Goal: Task Accomplishment & Management: Complete application form

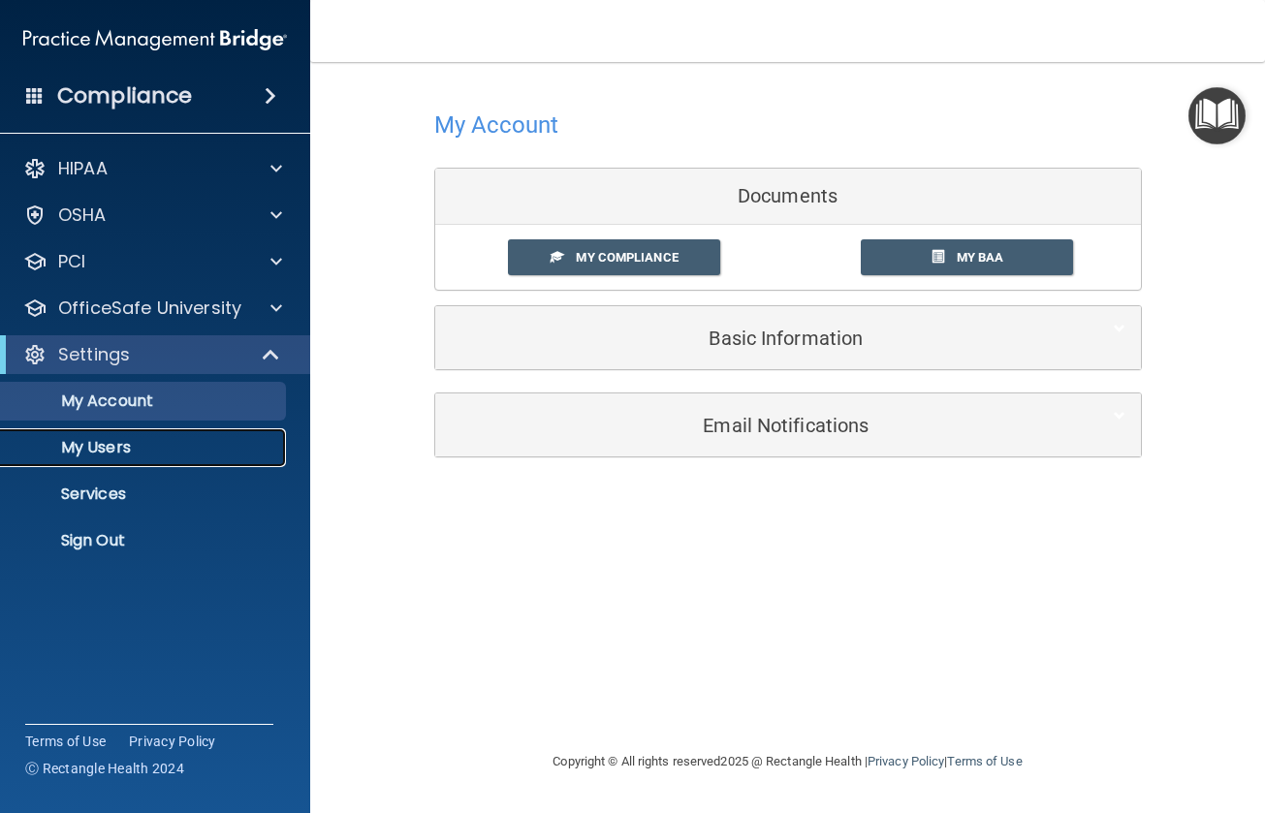
click at [107, 445] on p "My Users" at bounding box center [145, 447] width 265 height 19
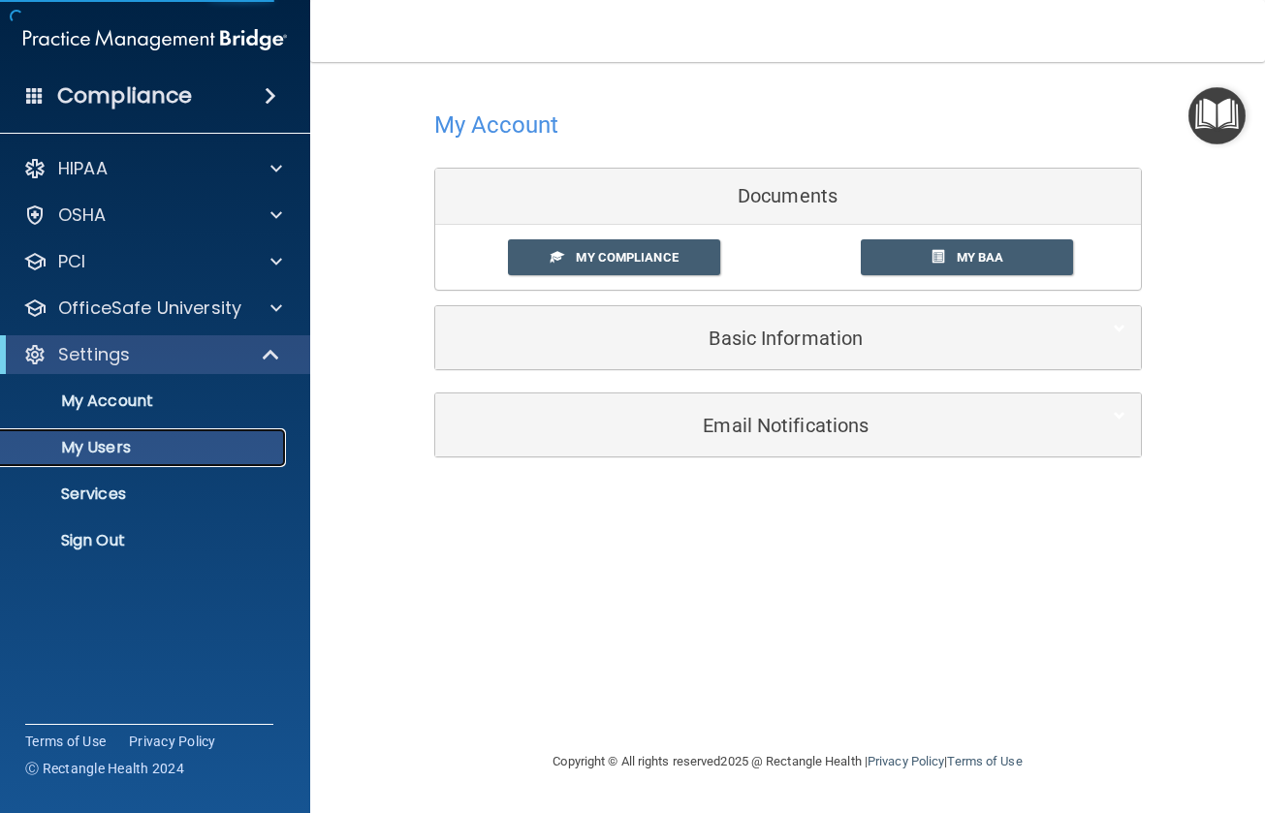
select select "20"
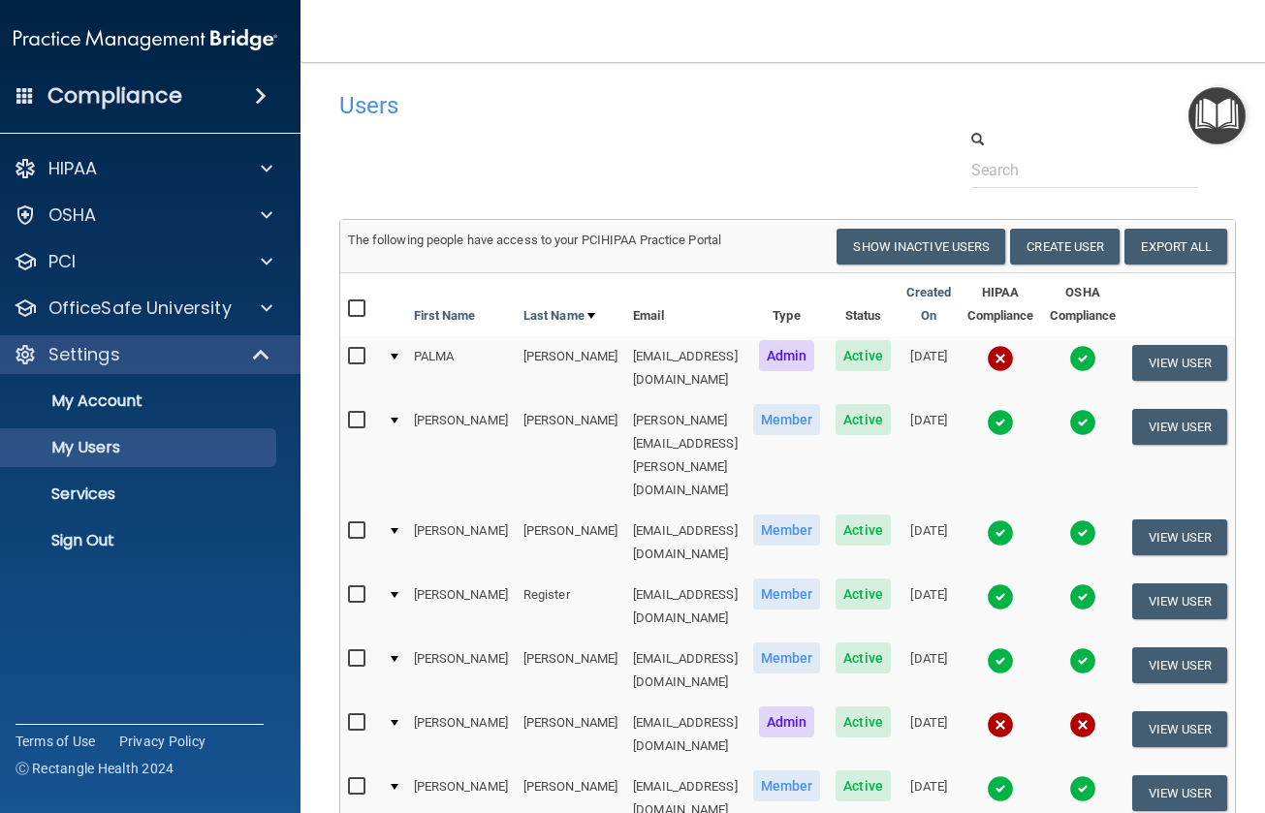
click at [994, 711] on img at bounding box center [999, 724] width 27 height 27
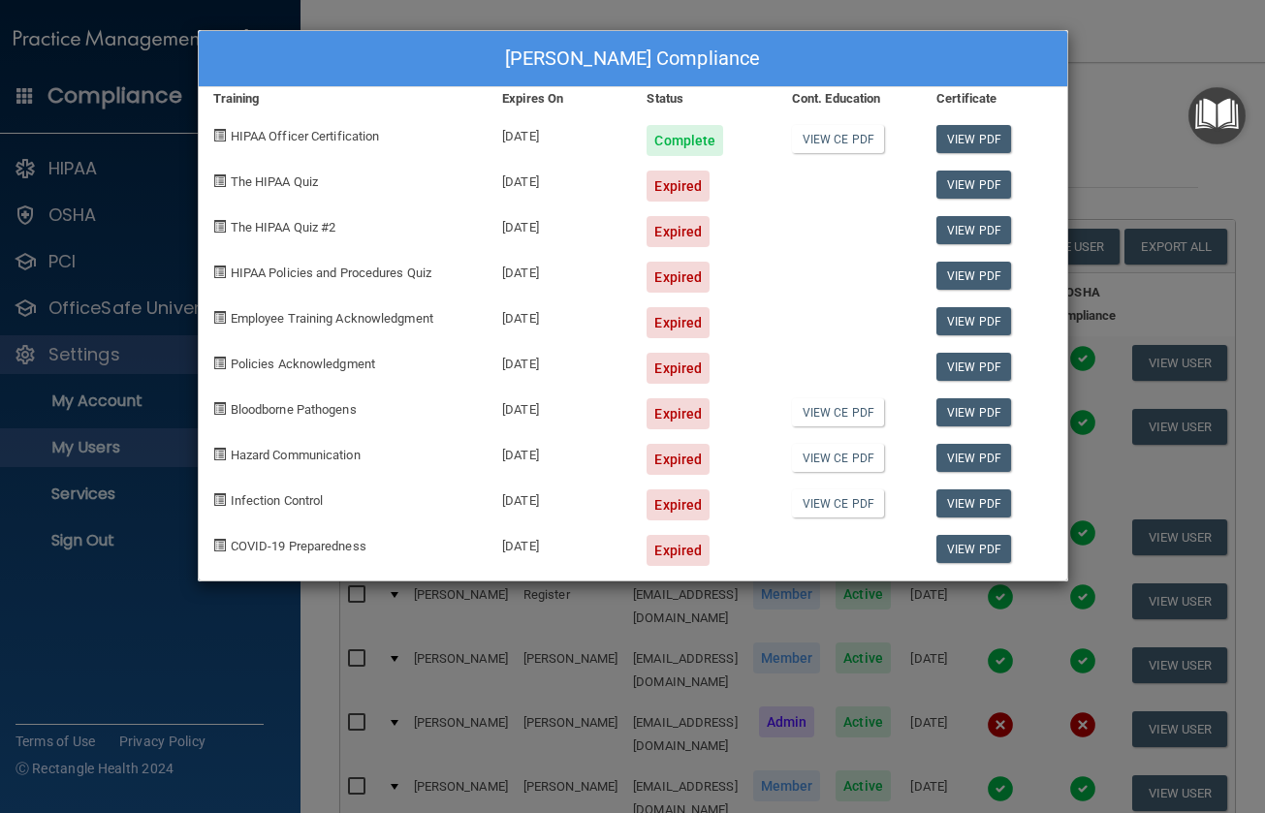
click at [672, 182] on div "Expired" at bounding box center [677, 186] width 63 height 31
click at [1106, 117] on div "[PERSON_NAME] Compliance Training Expires On Status Cont. Education Certificate…" at bounding box center [632, 406] width 1265 height 813
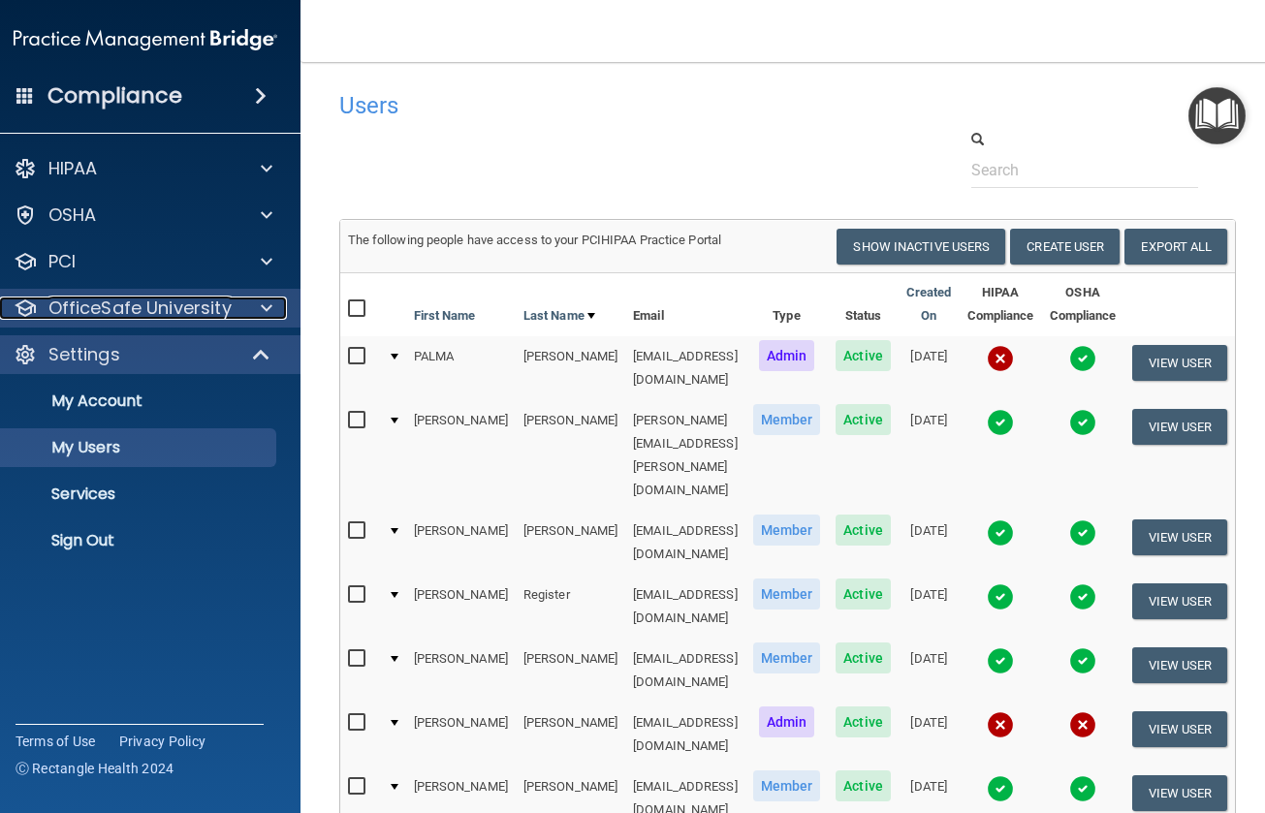
click at [126, 300] on p "OfficeSafe University" at bounding box center [139, 308] width 183 height 23
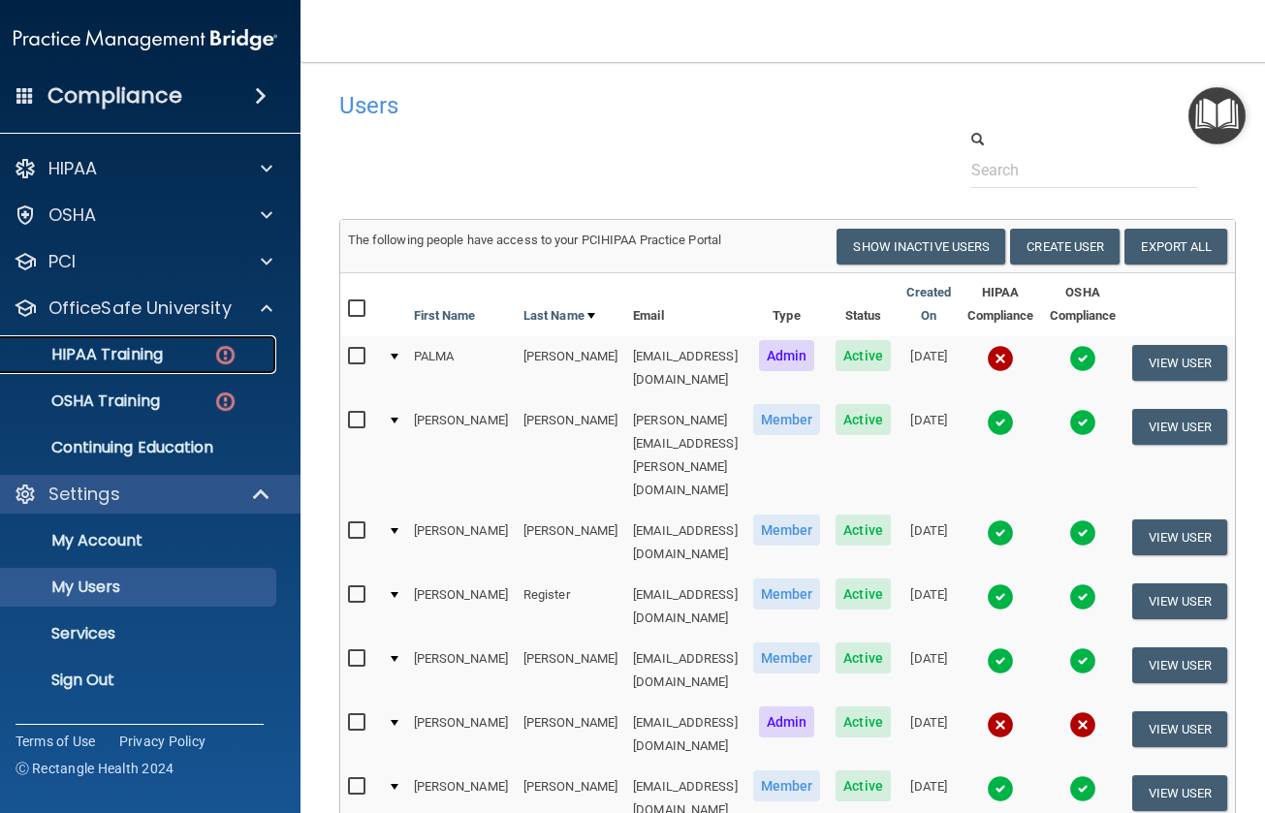
click at [101, 358] on p "HIPAA Training" at bounding box center [83, 354] width 160 height 19
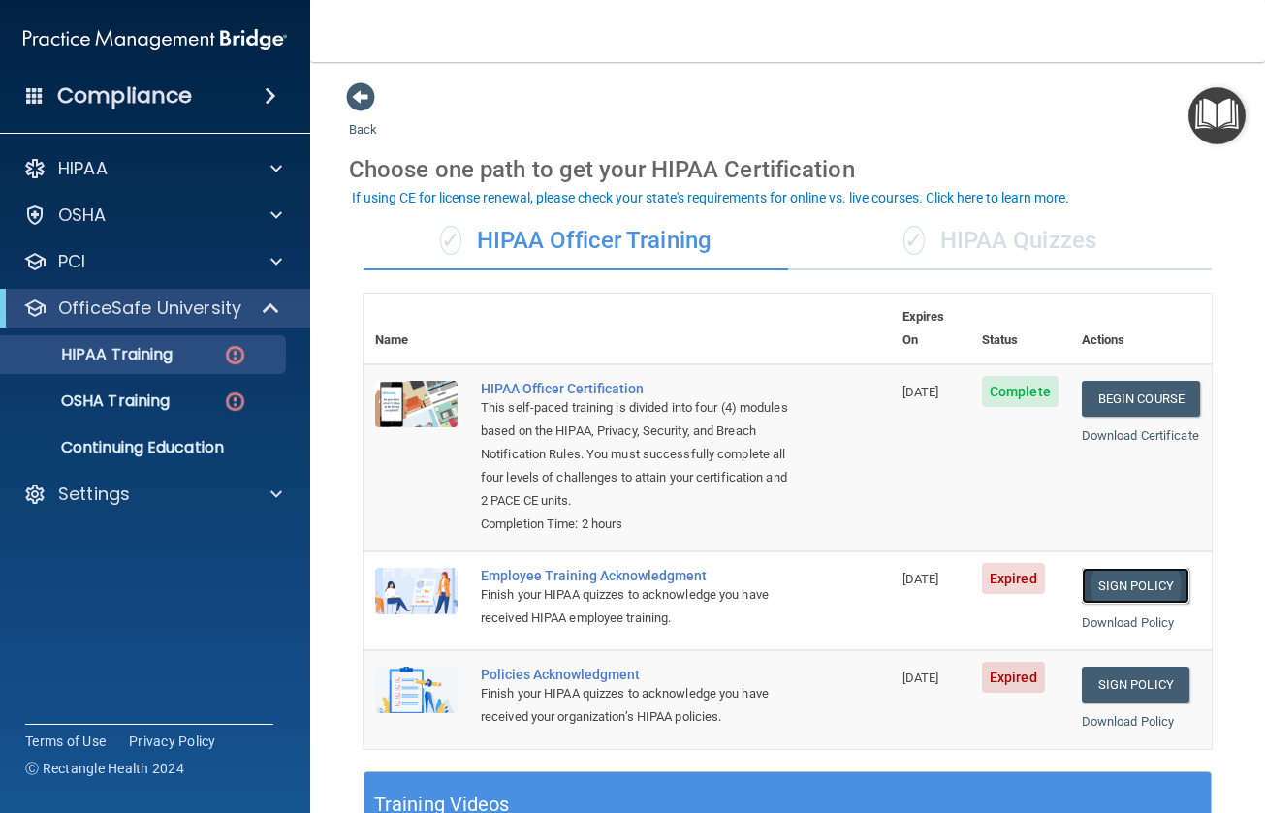
click at [1117, 568] on link "Sign Policy" at bounding box center [1135, 586] width 108 height 36
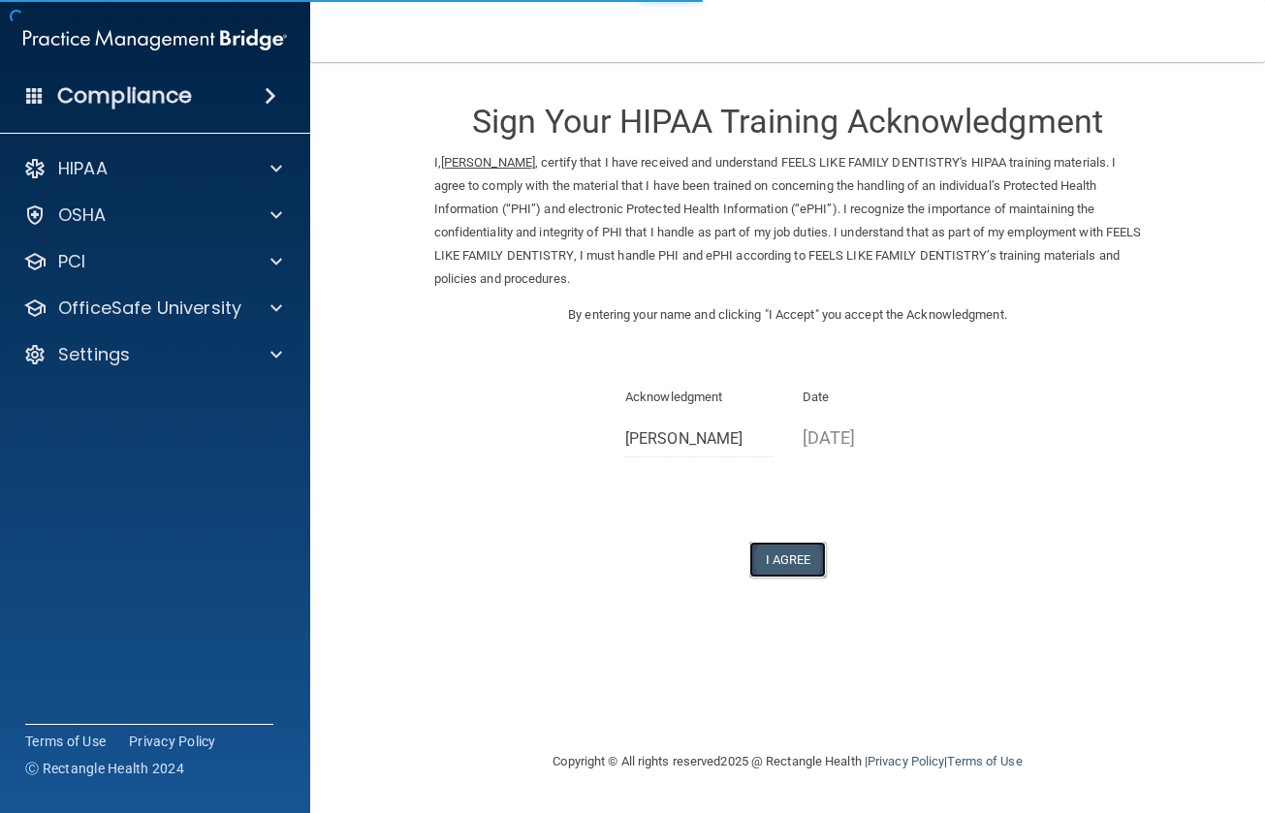
click at [795, 543] on button "I Agree" at bounding box center [788, 560] width 78 height 36
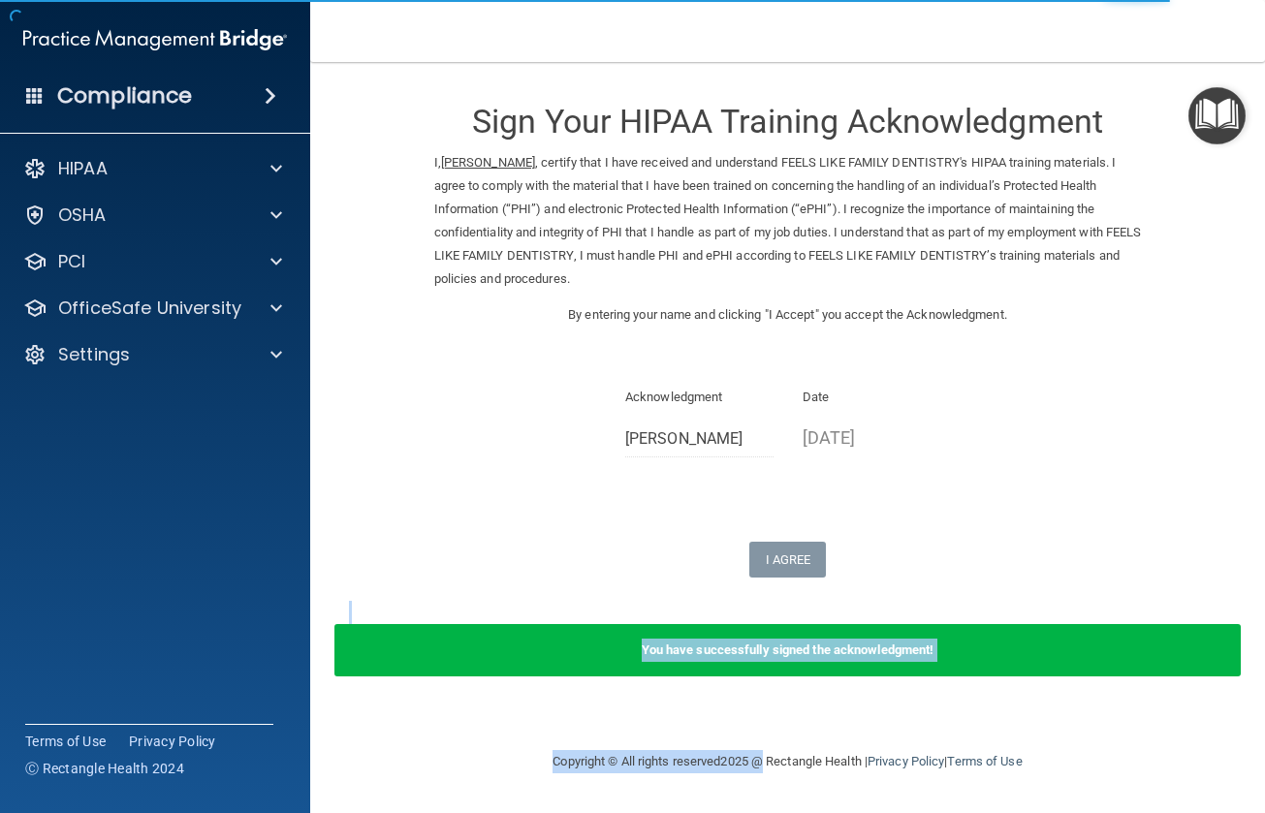
click at [758, 770] on main "Sign Your HIPAA Training Acknowledgment I, Lindsay Warren , certify that I have…" at bounding box center [787, 437] width 954 height 751
click at [760, 651] on b "You have successfully signed the acknowledgment!" at bounding box center [787, 649] width 293 height 15
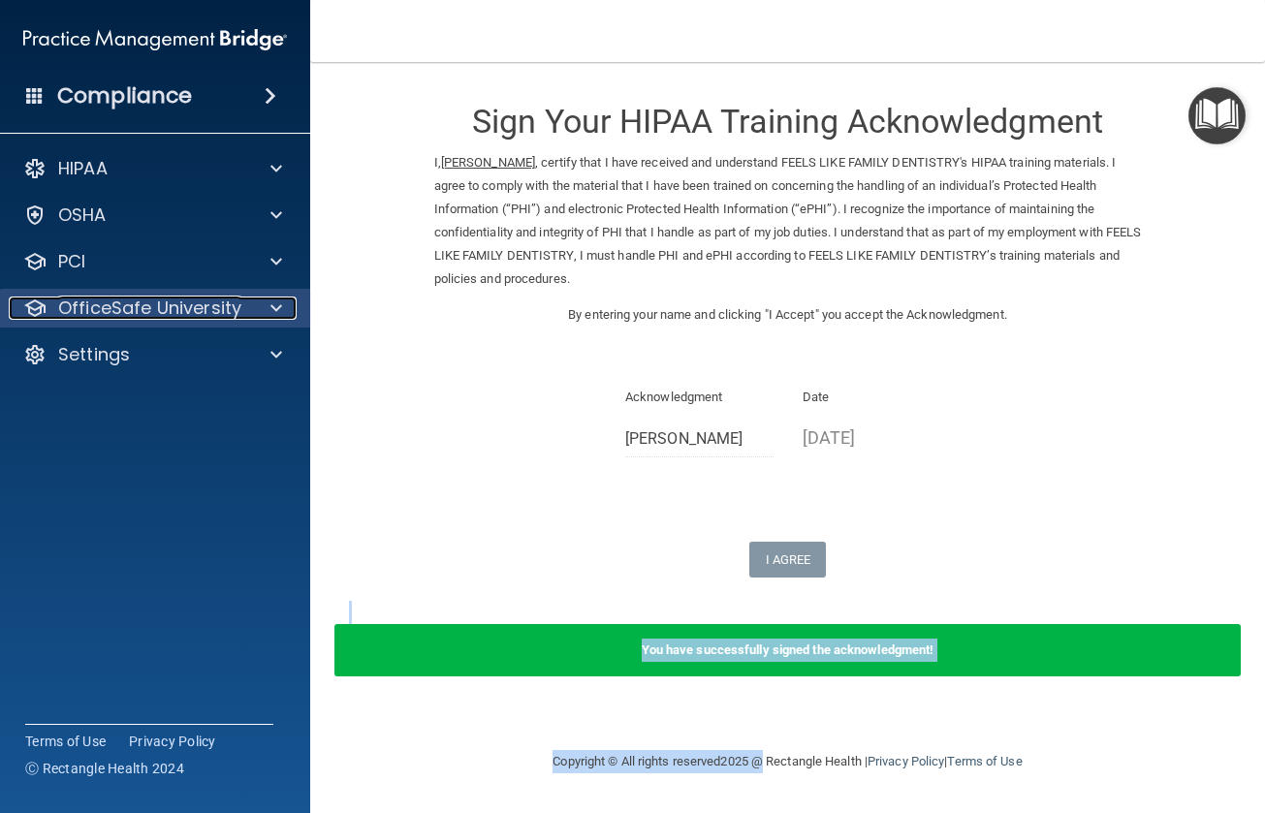
click at [125, 318] on p "OfficeSafe University" at bounding box center [149, 308] width 183 height 23
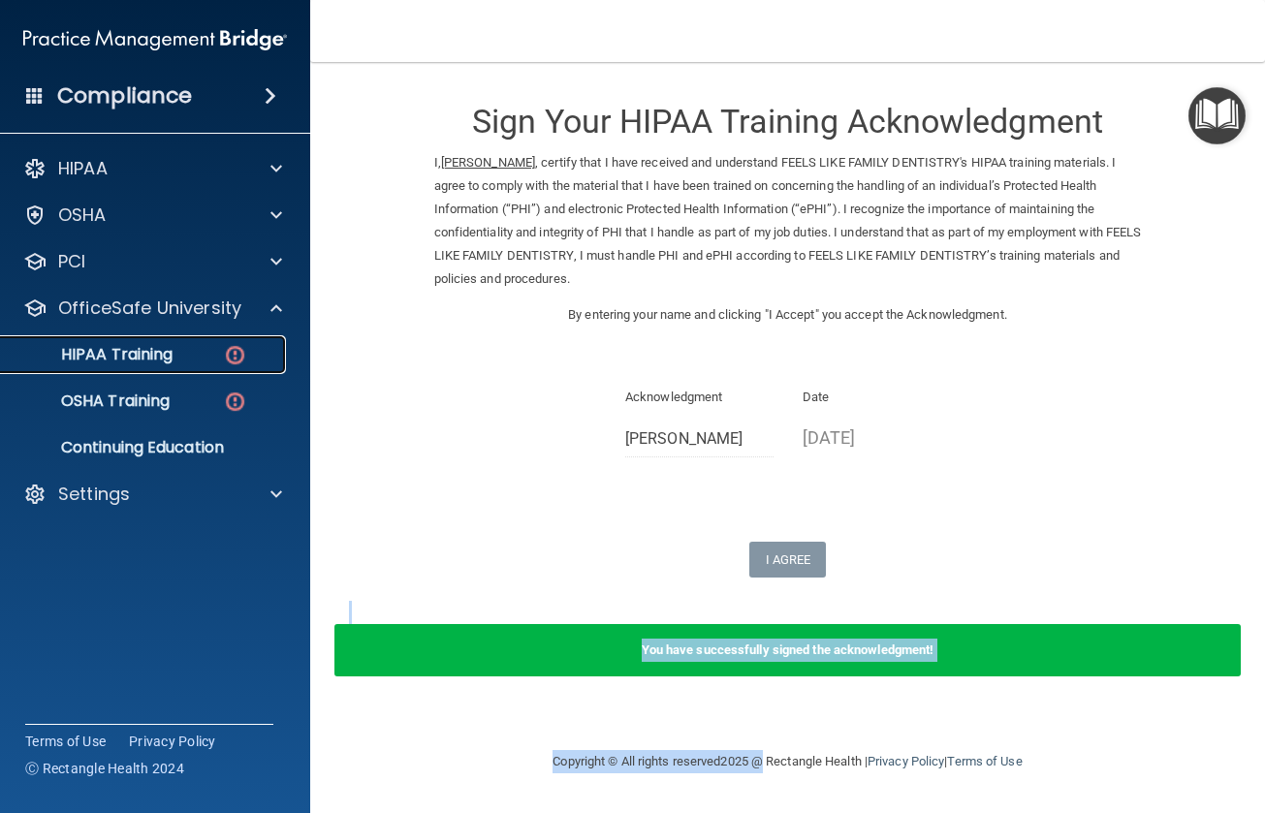
click at [137, 355] on p "HIPAA Training" at bounding box center [93, 354] width 160 height 19
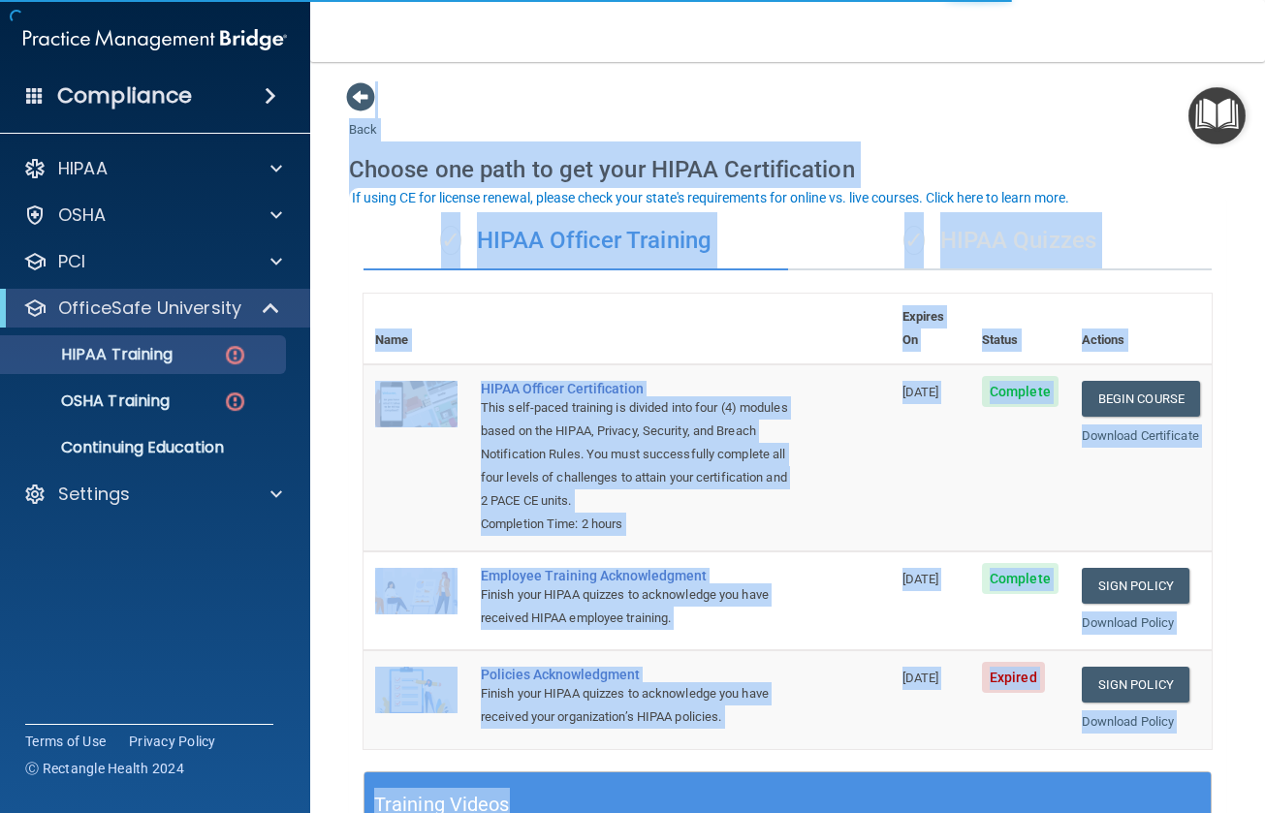
click at [890, 463] on td "[DATE]" at bounding box center [929, 457] width 79 height 187
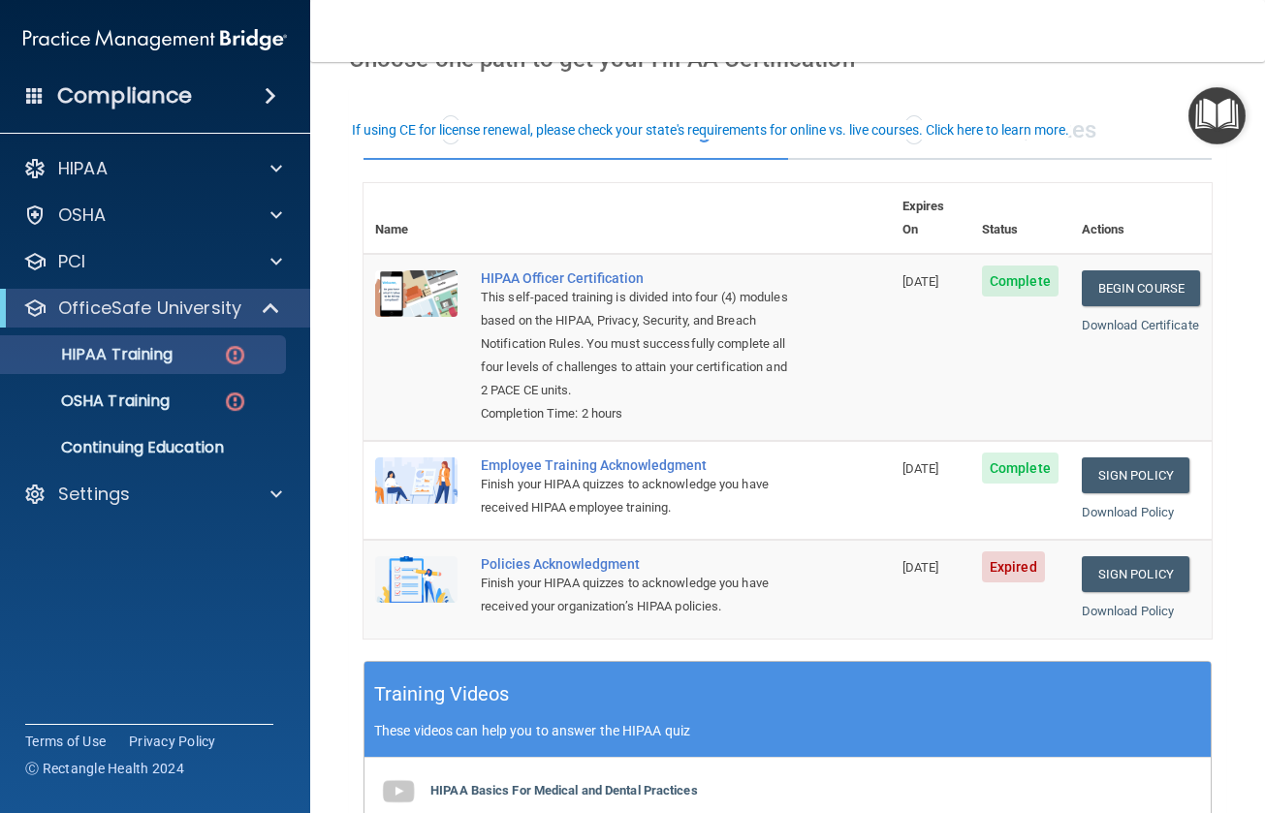
scroll to position [291, 0]
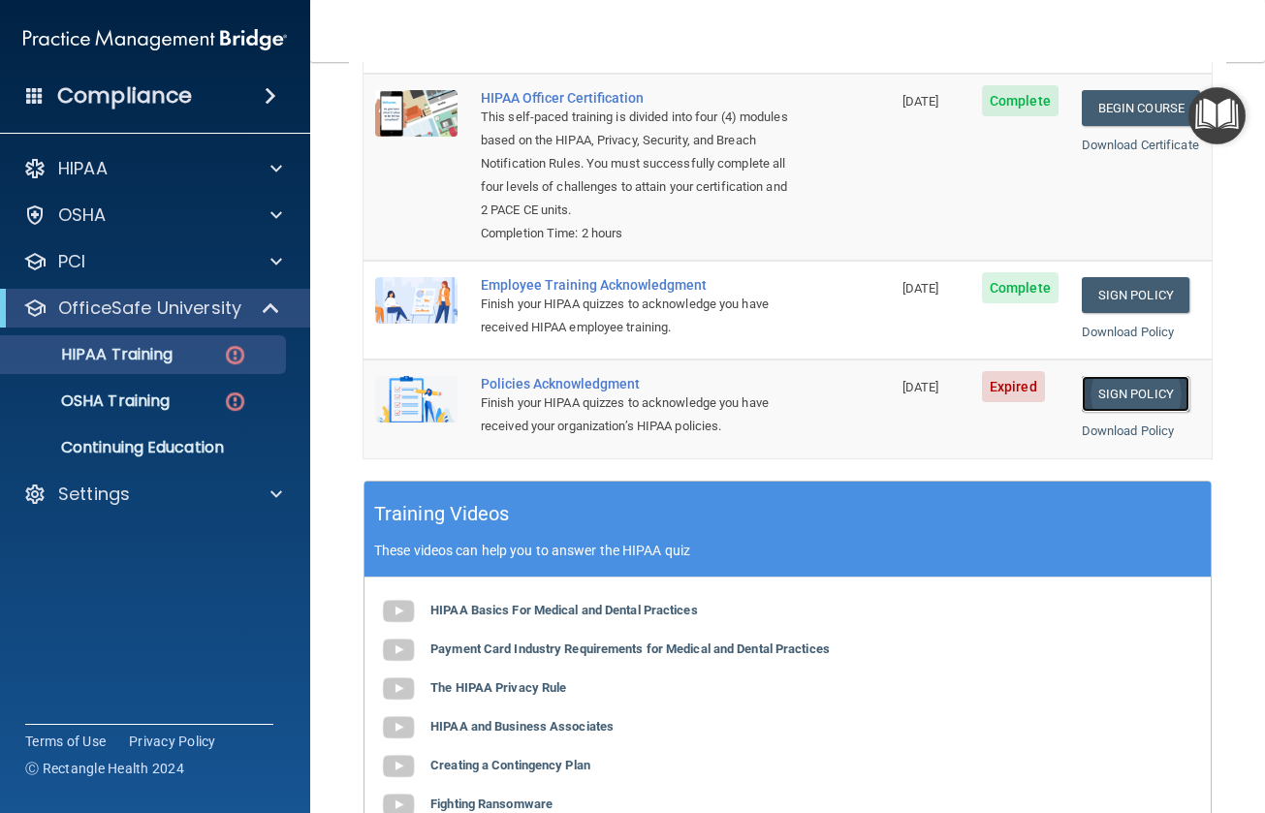
click at [1135, 376] on link "Sign Policy" at bounding box center [1135, 394] width 108 height 36
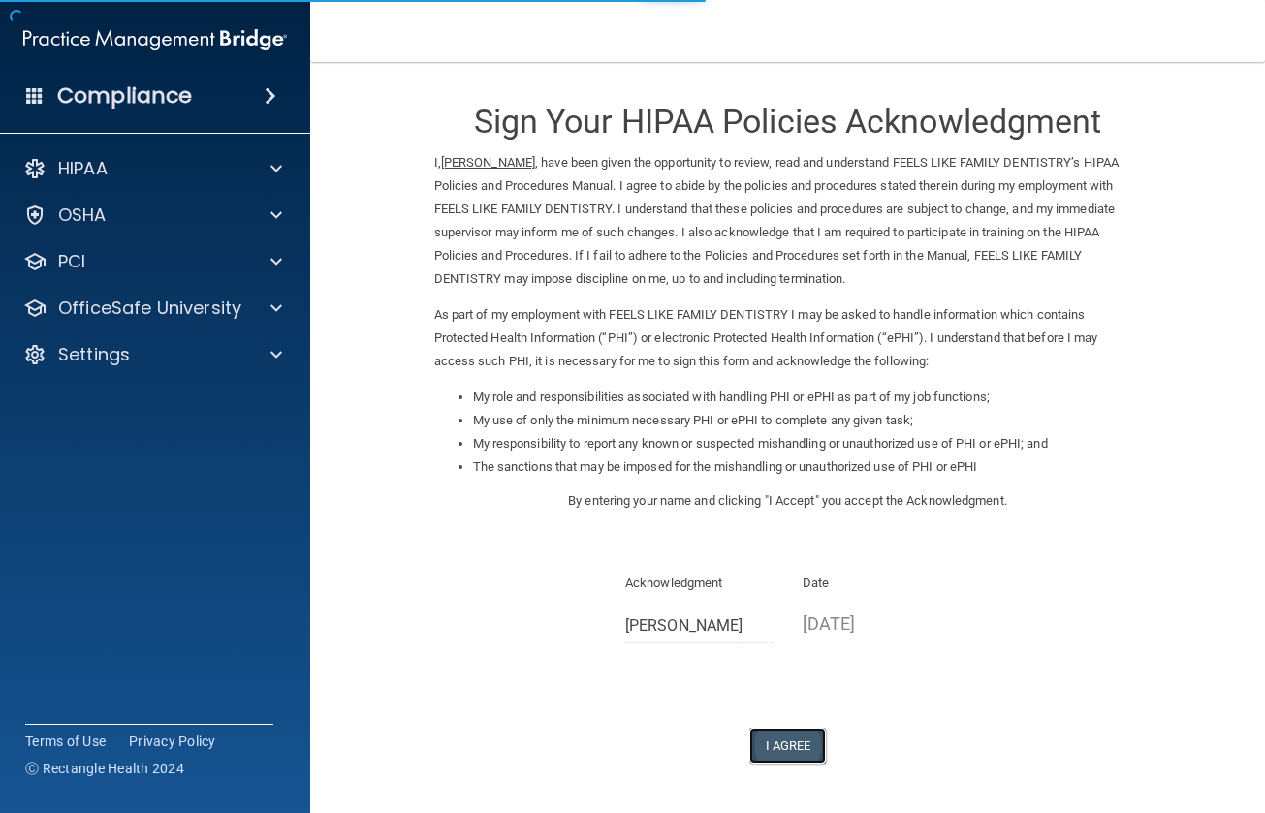
click at [779, 734] on button "I Agree" at bounding box center [788, 746] width 78 height 36
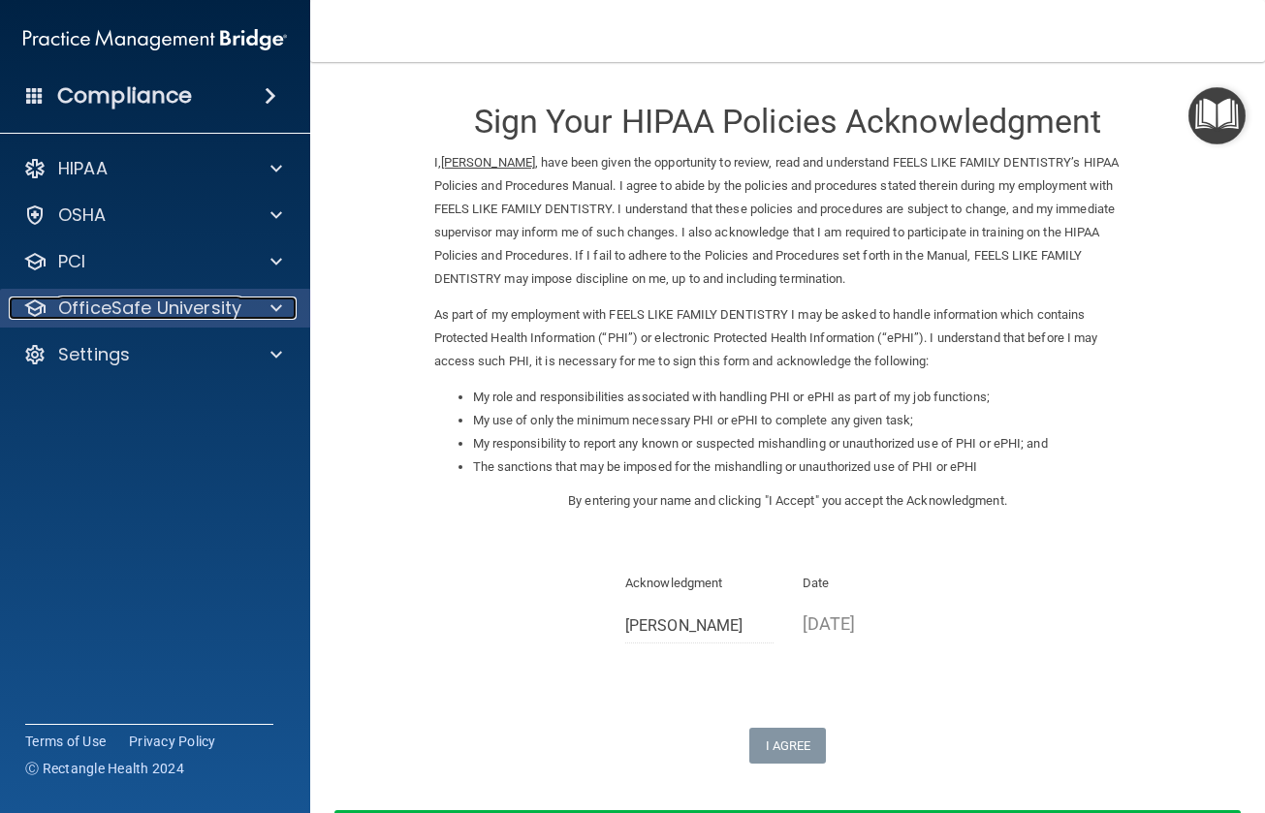
click at [113, 311] on p "OfficeSafe University" at bounding box center [149, 308] width 183 height 23
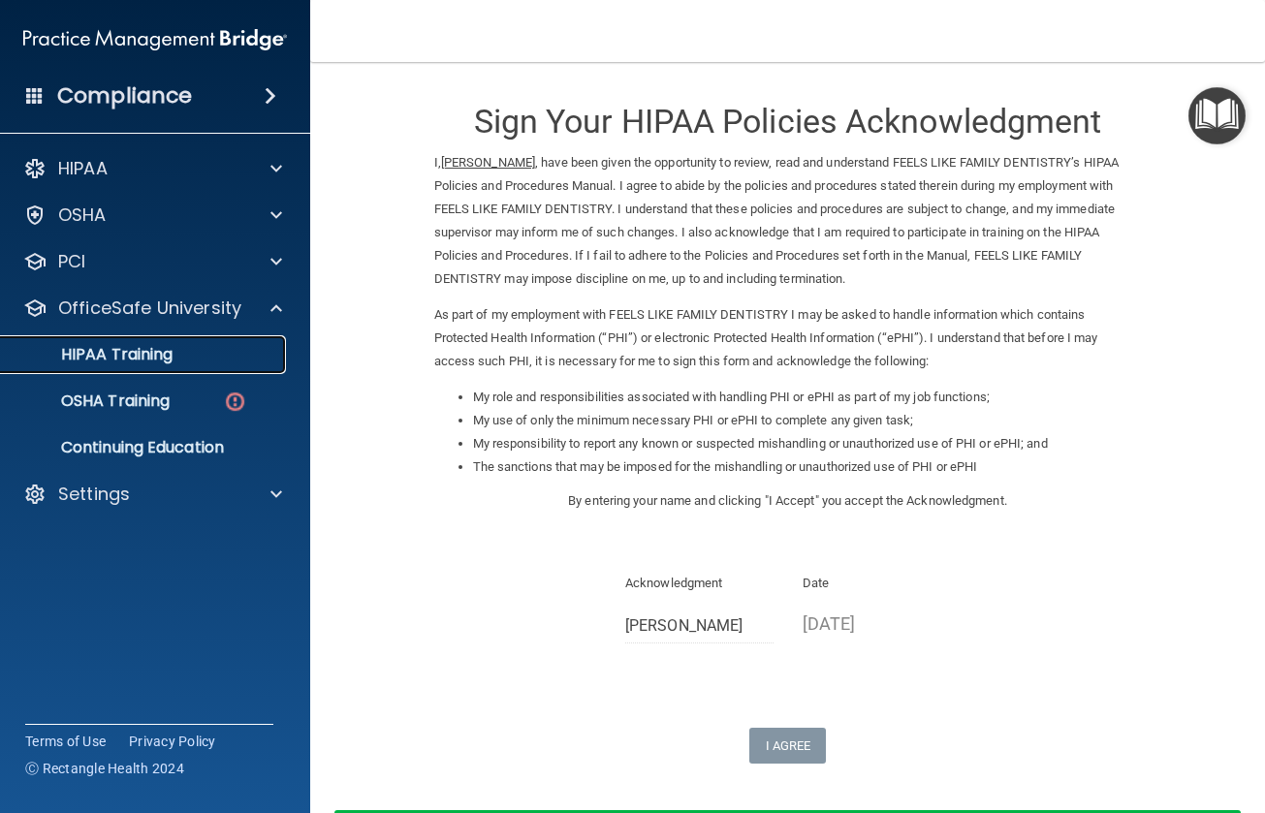
click at [132, 361] on p "HIPAA Training" at bounding box center [93, 354] width 160 height 19
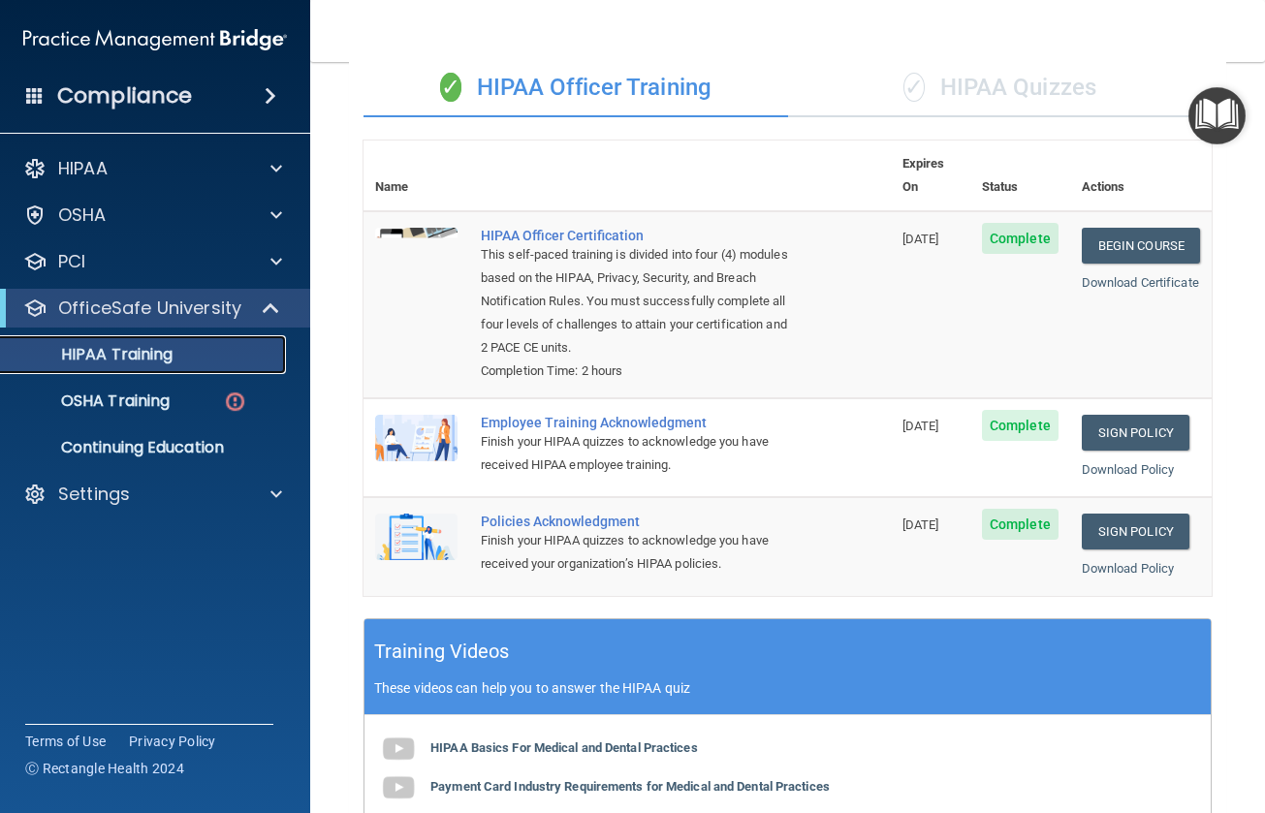
scroll to position [150, 0]
